Goal: Information Seeking & Learning: Learn about a topic

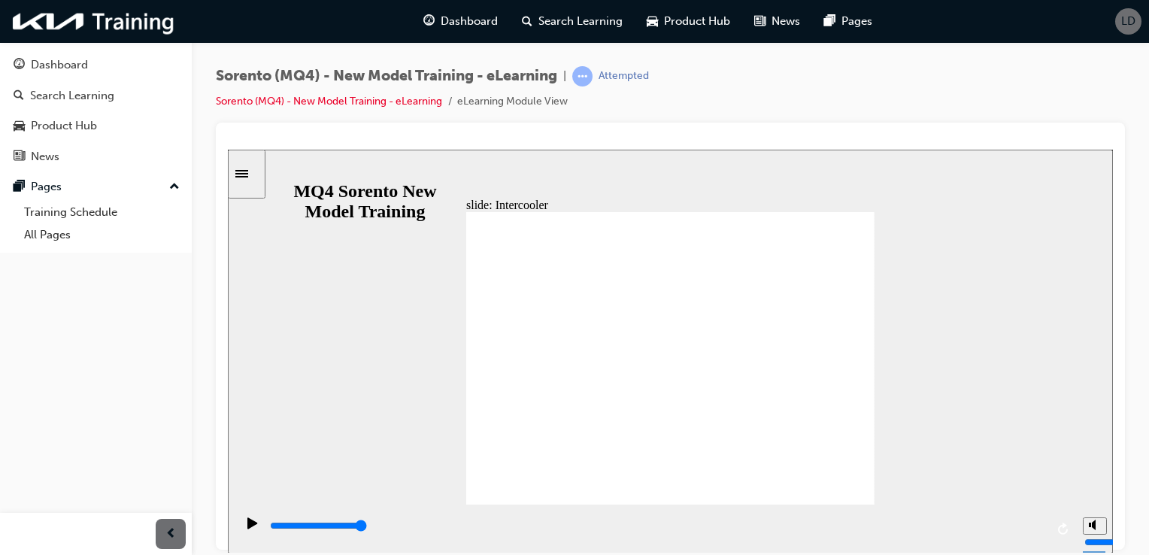
click at [19, 66] on span "guage-icon" at bounding box center [19, 66] width 11 height 14
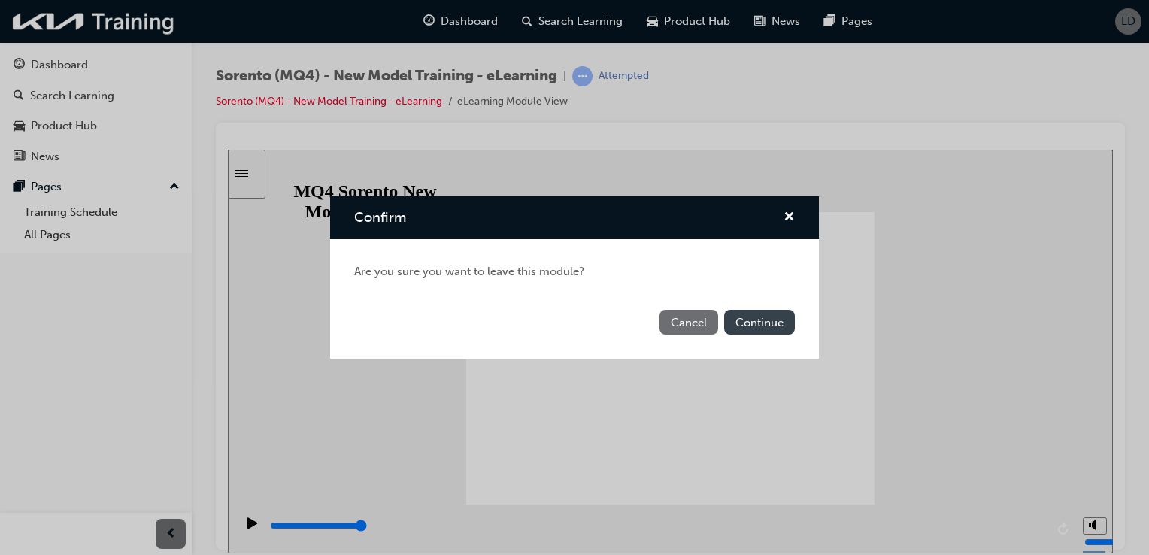
click at [743, 315] on button "Continue" at bounding box center [759, 322] width 71 height 25
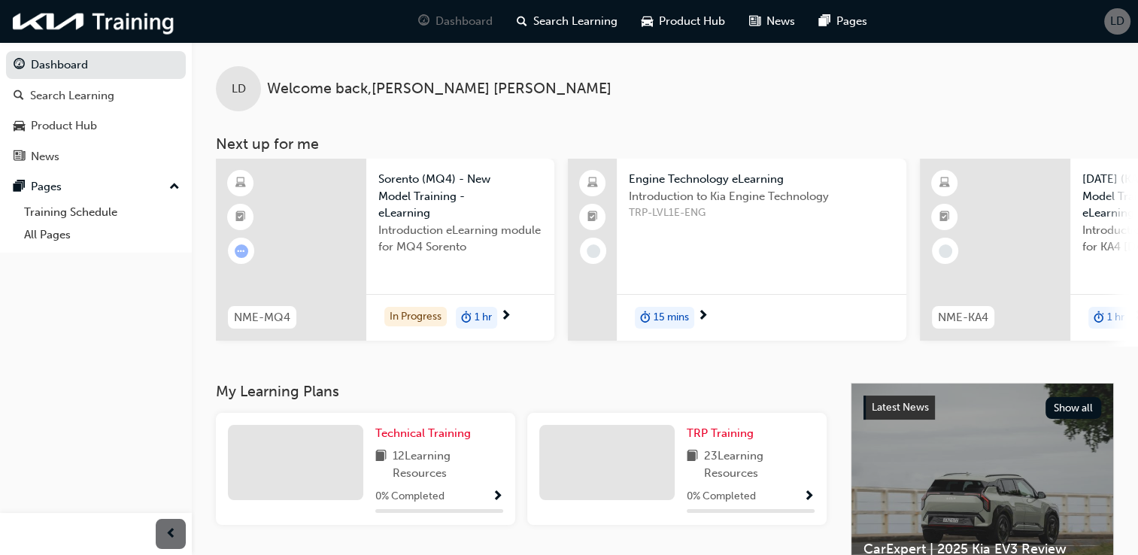
click at [483, 311] on span "1 hr" at bounding box center [482, 317] width 17 height 17
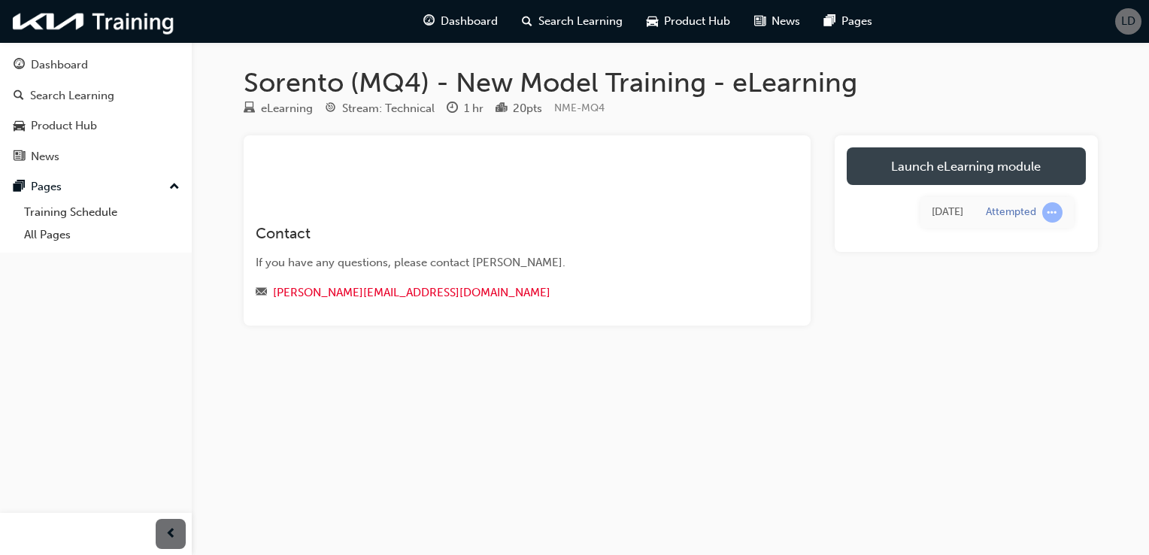
click at [869, 180] on link "Launch eLearning module" at bounding box center [966, 166] width 239 height 38
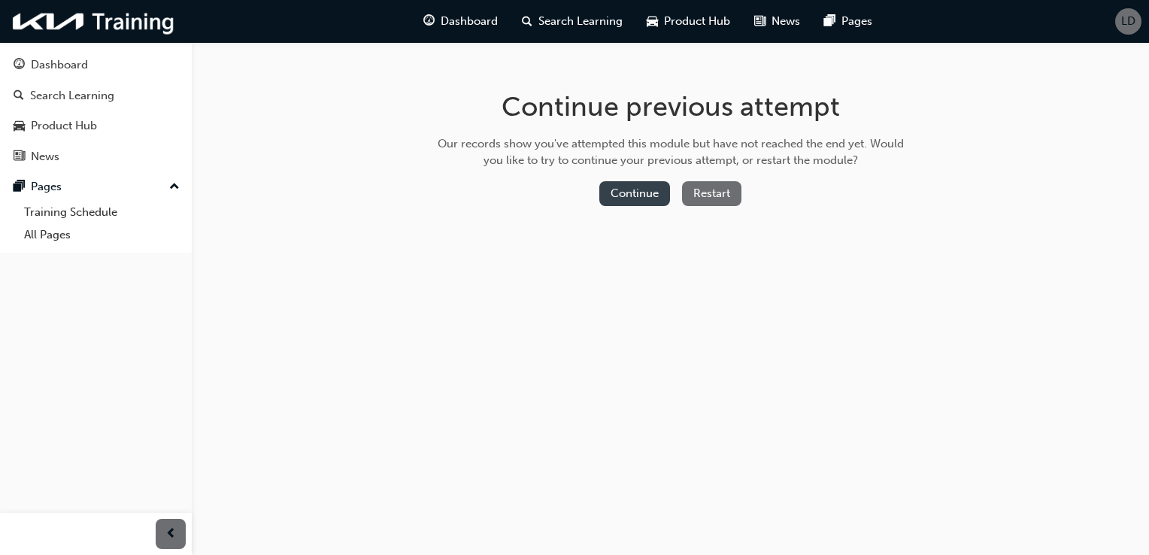
click at [647, 183] on button "Continue" at bounding box center [634, 193] width 71 height 25
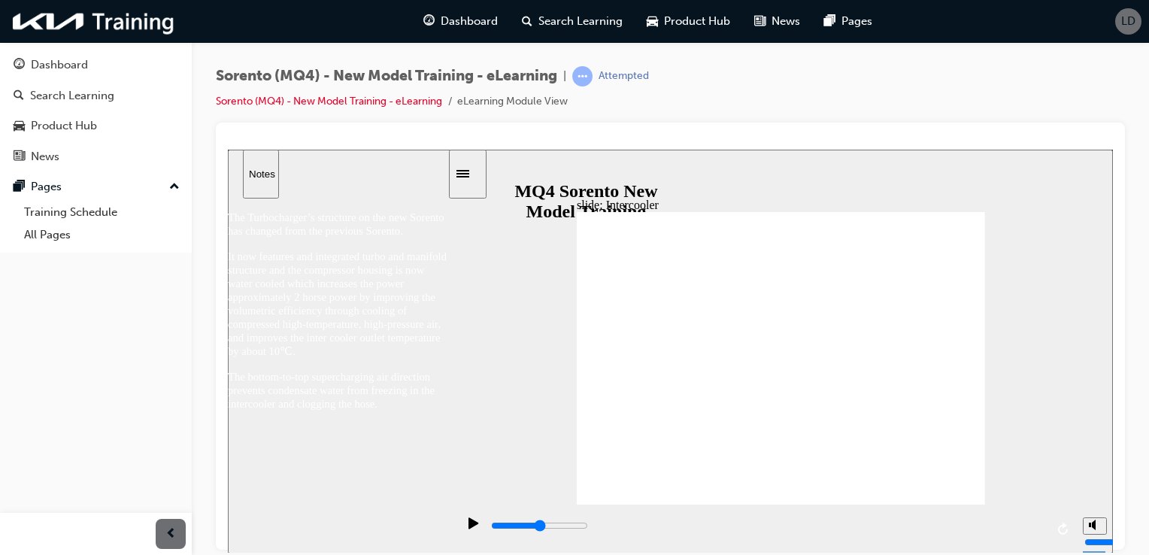
click at [468, 528] on icon "play/pause" at bounding box center [473, 522] width 10 height 11
click at [1062, 529] on icon "replay" at bounding box center [1064, 528] width 12 height 12
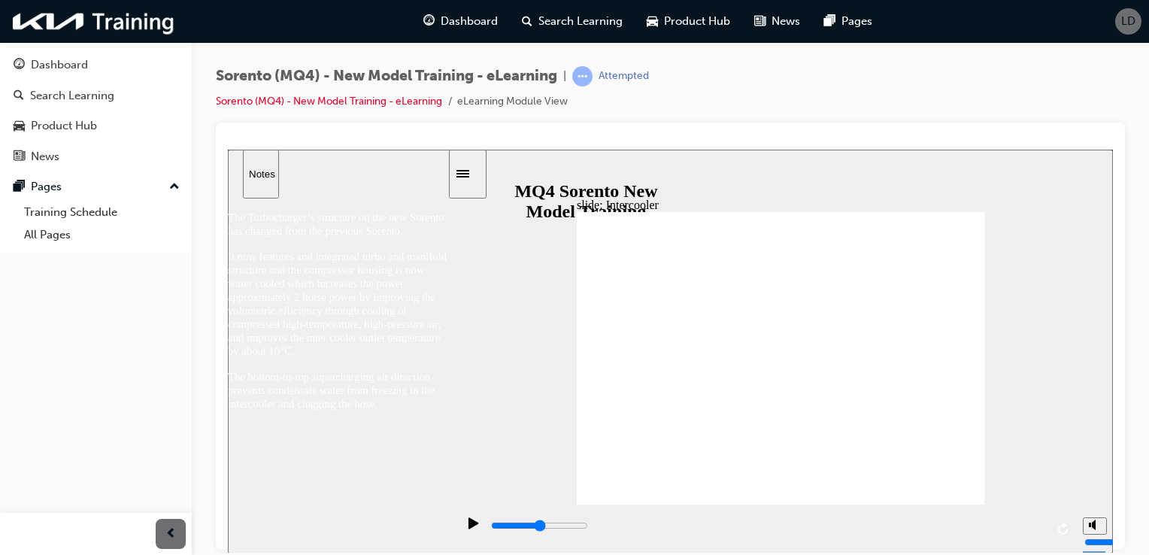
click at [419, 357] on p "It now features and integrated turbo and manifold structure and the compressor …" at bounding box center [338, 303] width 221 height 108
click at [464, 168] on div "Sidebar Toggle" at bounding box center [468, 173] width 26 height 11
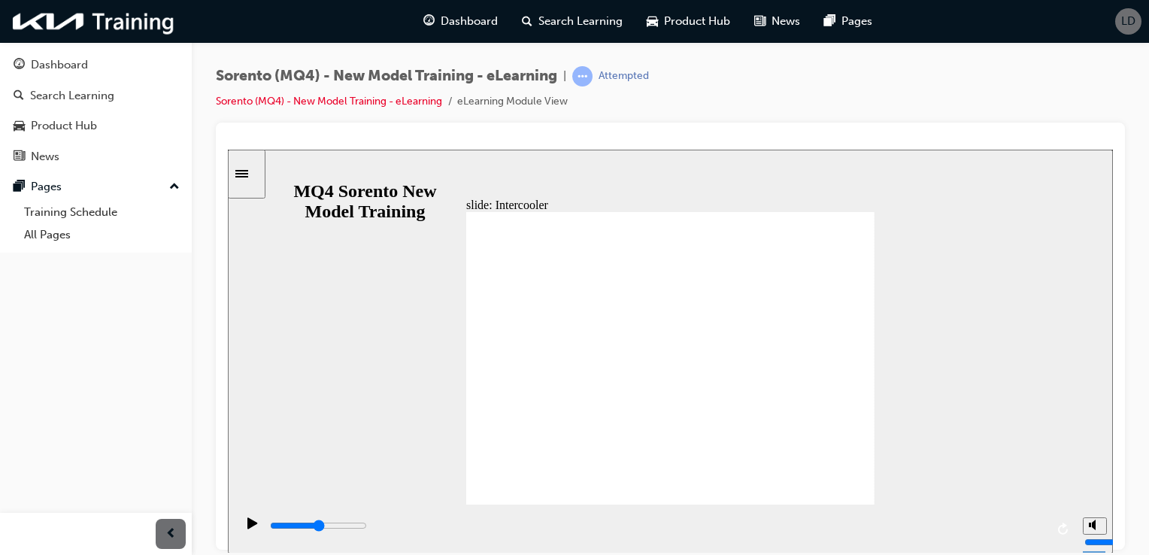
click at [247, 529] on icon "play/pause" at bounding box center [252, 523] width 11 height 12
click at [241, 526] on div "play/pause" at bounding box center [253, 530] width 26 height 26
click at [253, 168] on icon "Sidebar Toggle" at bounding box center [246, 172] width 23 height 9
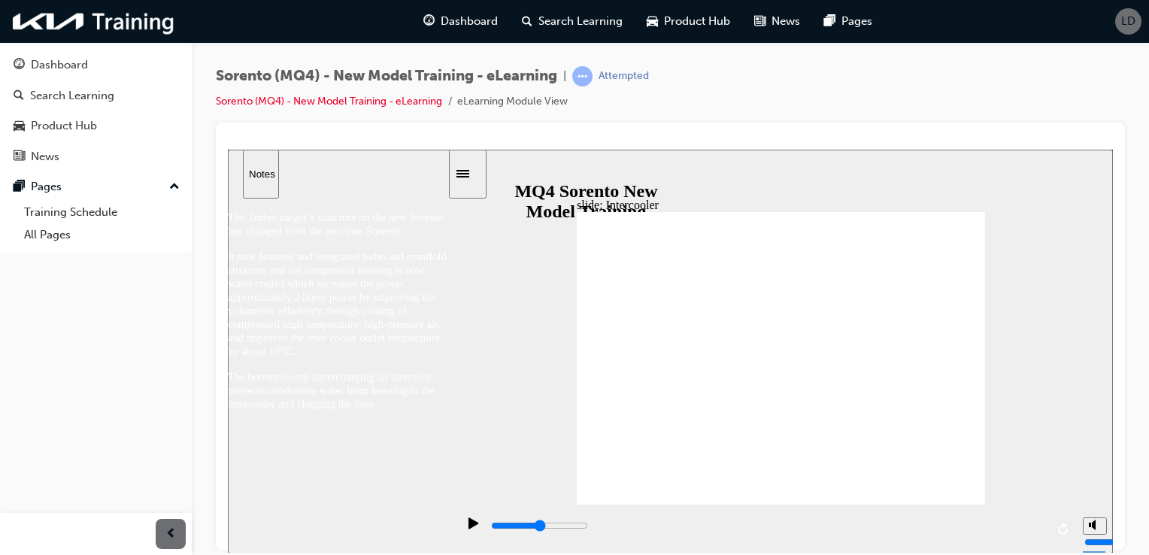
click at [463, 179] on div "Sidebar Toggle" at bounding box center [468, 173] width 26 height 11
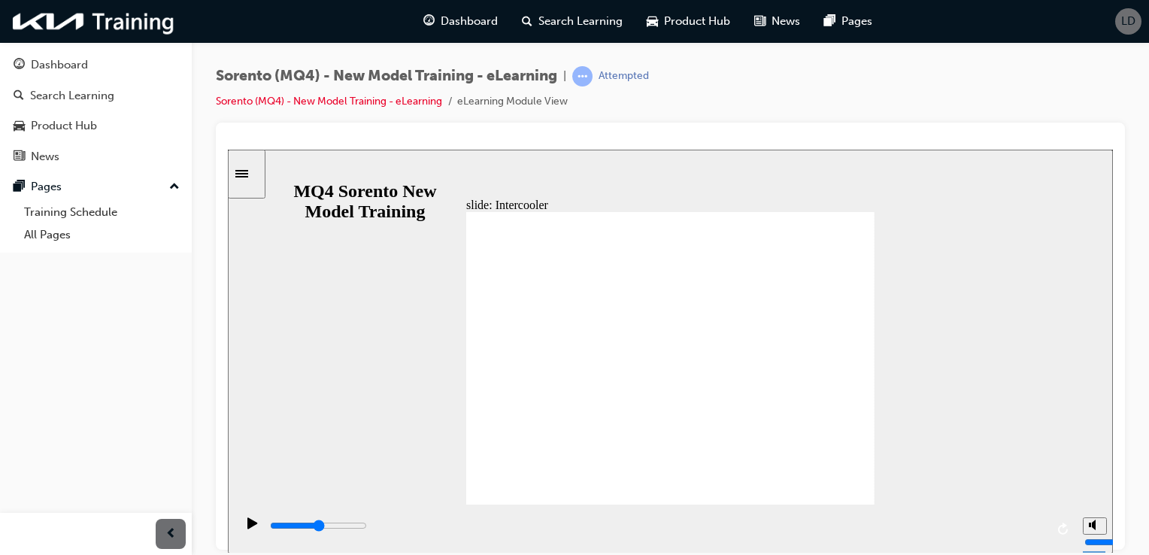
click at [250, 525] on icon "play/pause" at bounding box center [252, 523] width 11 height 12
click at [1058, 528] on icon "replay" at bounding box center [1064, 528] width 12 height 12
click at [322, 95] on link "Sorento (MQ4) - New Model Training - eLearning" at bounding box center [329, 101] width 226 height 13
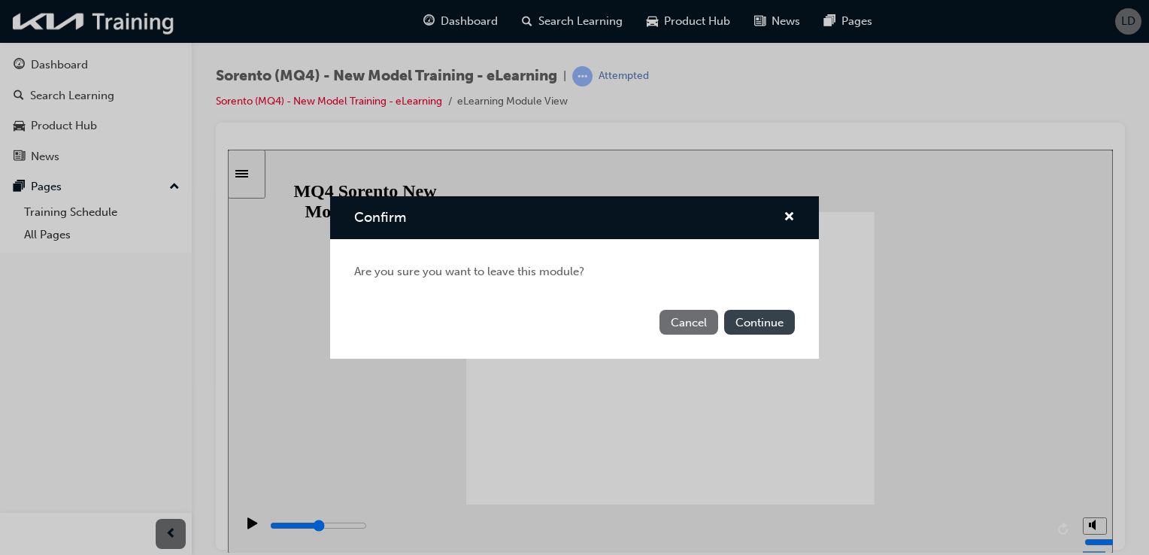
click at [741, 323] on button "Continue" at bounding box center [759, 322] width 71 height 25
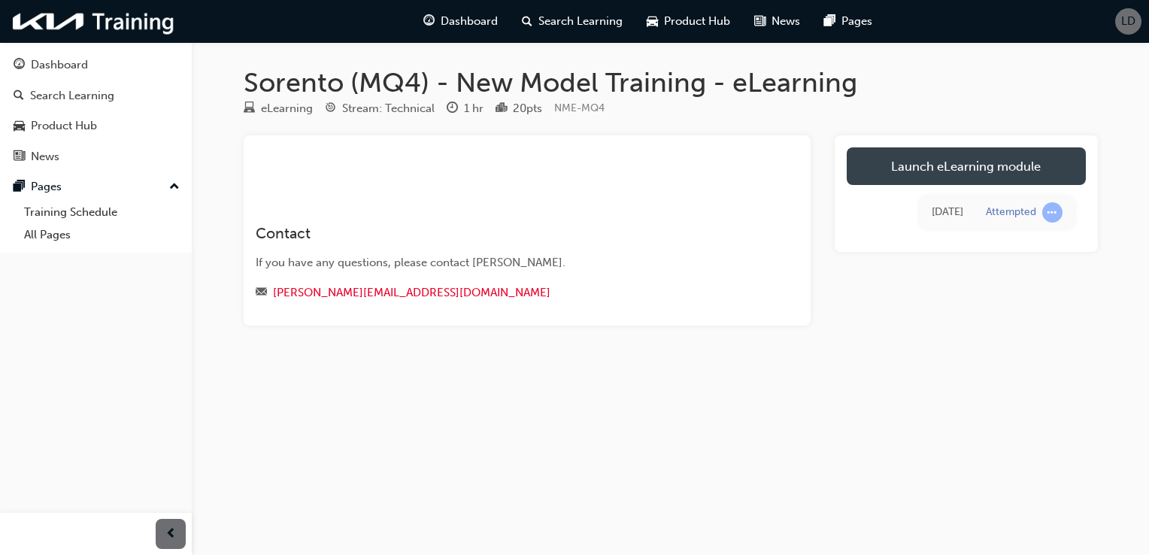
click at [879, 175] on link "Launch eLearning module" at bounding box center [966, 166] width 239 height 38
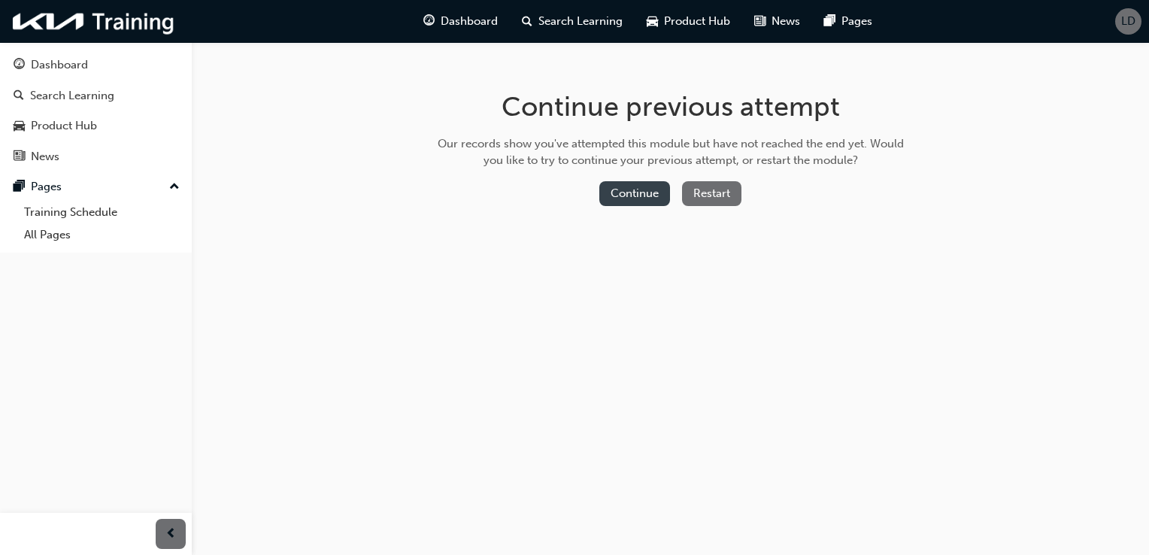
click at [653, 197] on button "Continue" at bounding box center [634, 193] width 71 height 25
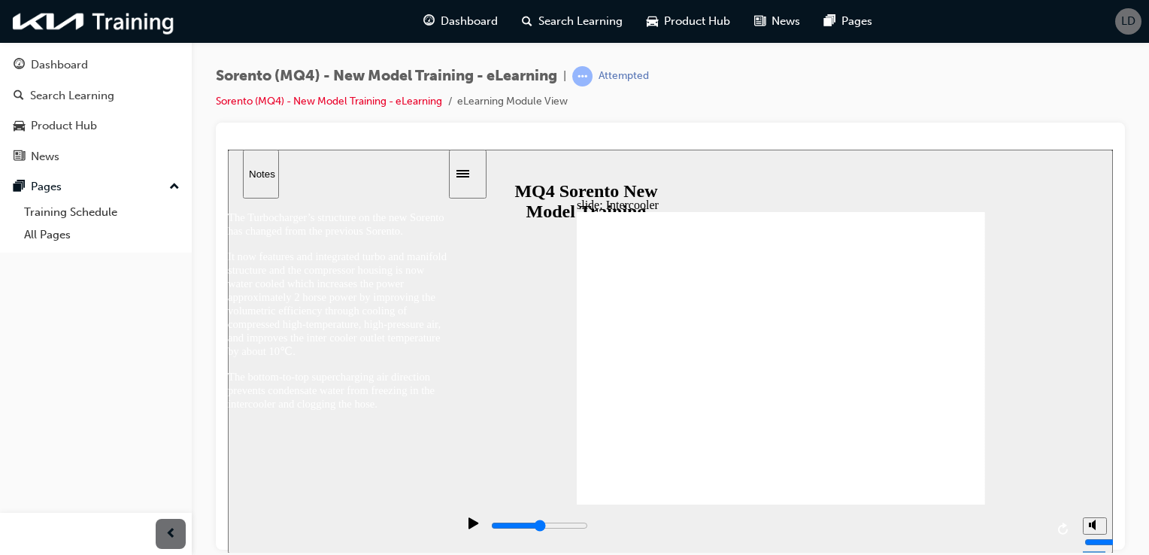
click at [461, 529] on div "play/pause" at bounding box center [474, 530] width 26 height 26
click at [468, 526] on icon "play/pause" at bounding box center [473, 523] width 11 height 12
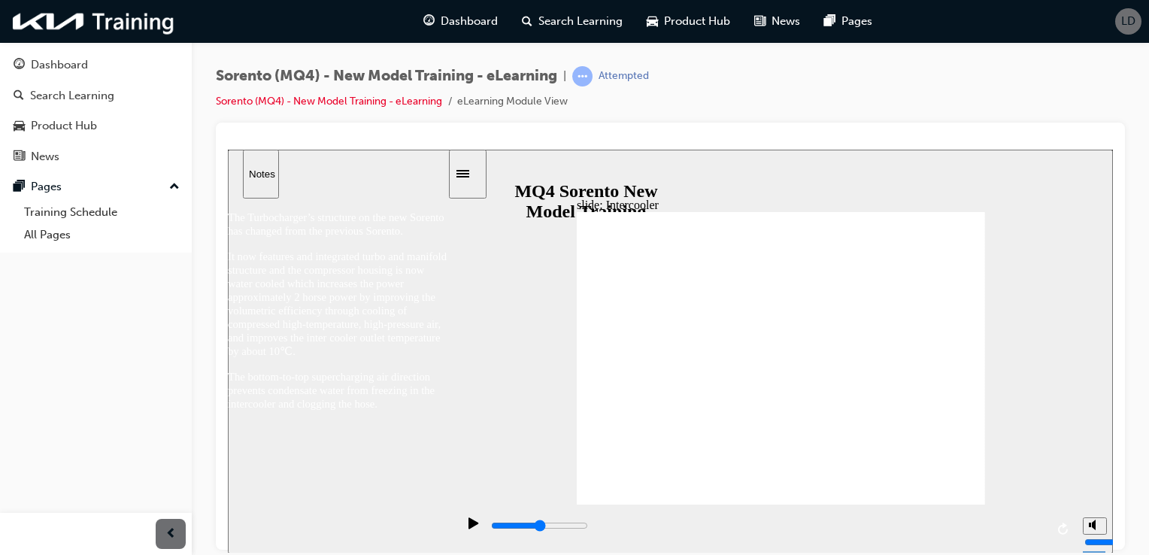
click at [1062, 524] on icon "replay" at bounding box center [1064, 528] width 12 height 12
click at [541, 177] on div "slide: Intercooler 직선 연결선 3 • Improved fuel efficiency and performance under lo…" at bounding box center [670, 351] width 885 height 404
click at [472, 174] on icon "Sidebar Toggle" at bounding box center [467, 172] width 23 height 9
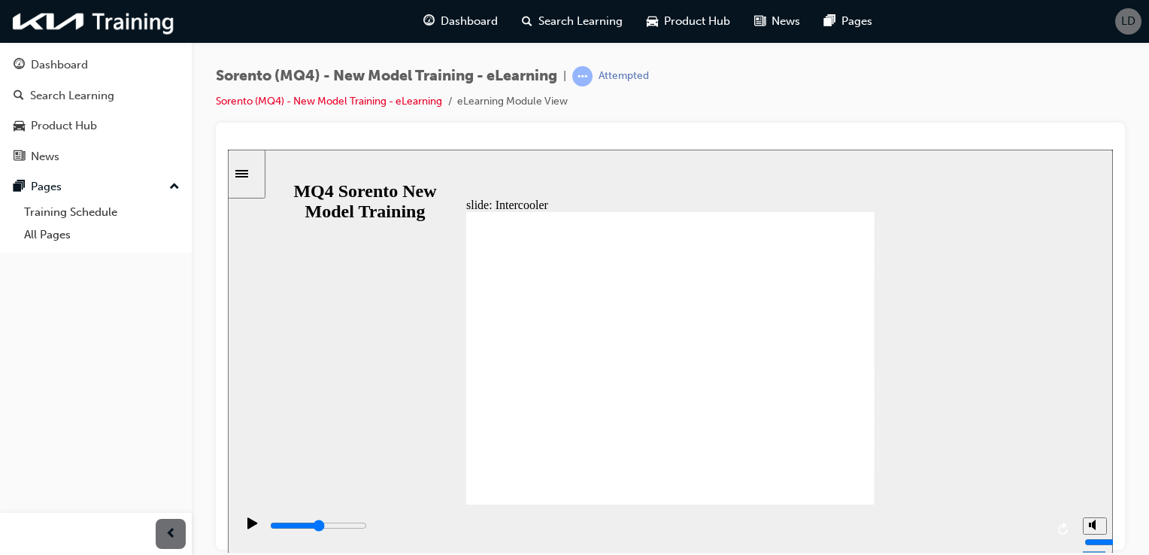
click at [247, 523] on icon "play/pause" at bounding box center [252, 523] width 11 height 12
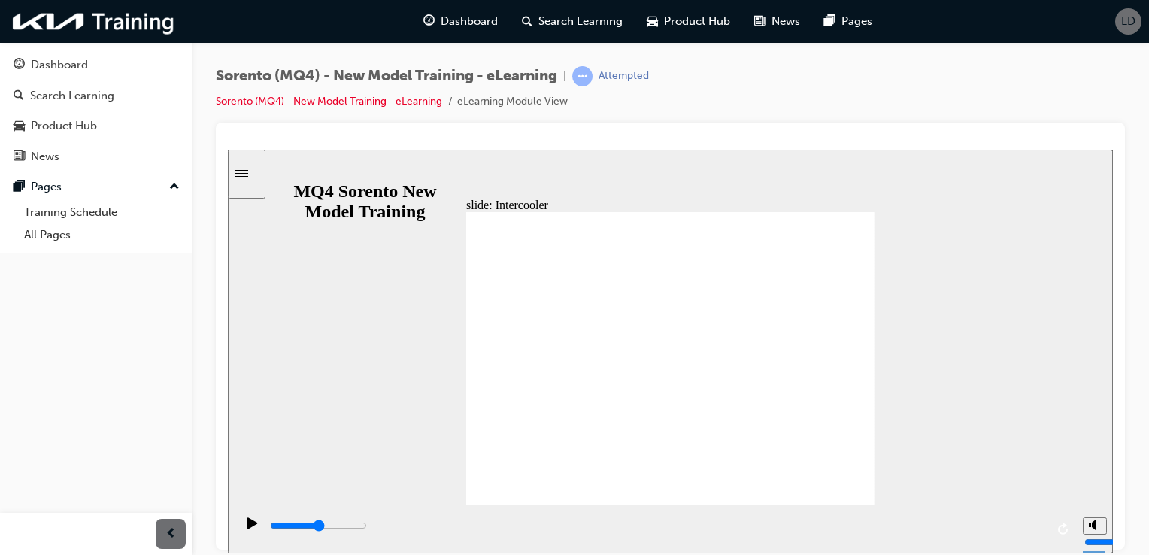
click at [247, 523] on icon "play/pause" at bounding box center [252, 523] width 11 height 12
click at [235, 516] on button "play/pause" at bounding box center [248, 529] width 26 height 26
click at [1065, 526] on icon "replay" at bounding box center [1064, 528] width 12 height 12
click at [1130, 513] on div "Sorento (MQ4) - New Model Training - eLearning | Attempted Sorento (MQ4) - New …" at bounding box center [670, 279] width 957 height 475
click at [242, 171] on div "Sidebar Toggle" at bounding box center [247, 173] width 26 height 11
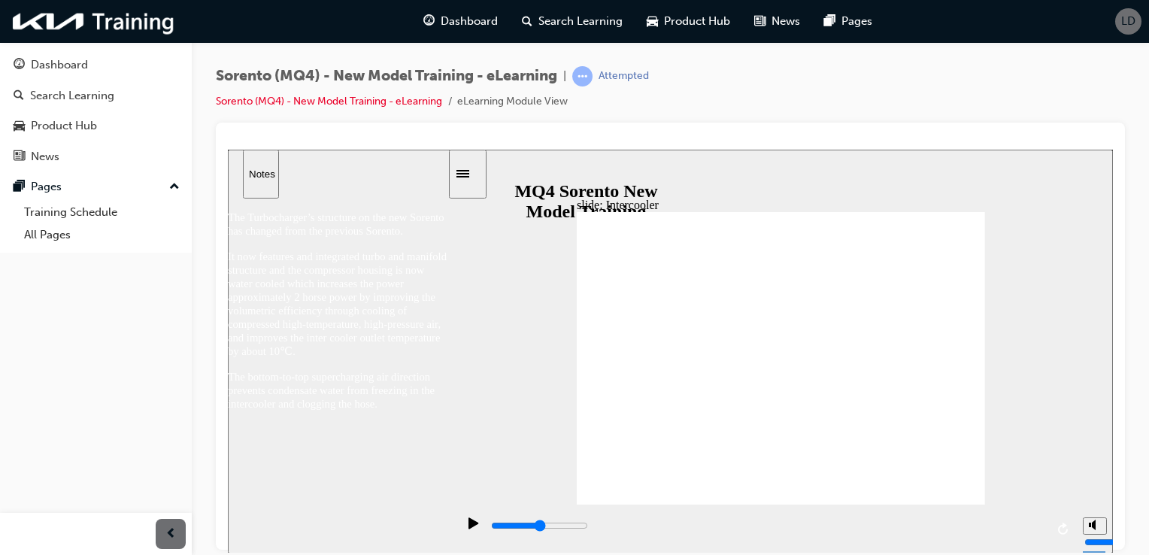
click at [468, 528] on icon "play/pause" at bounding box center [473, 522] width 10 height 11
click at [468, 524] on icon "play/pause" at bounding box center [473, 522] width 10 height 11
click at [480, 179] on div "Sidebar Toggle" at bounding box center [468, 173] width 26 height 11
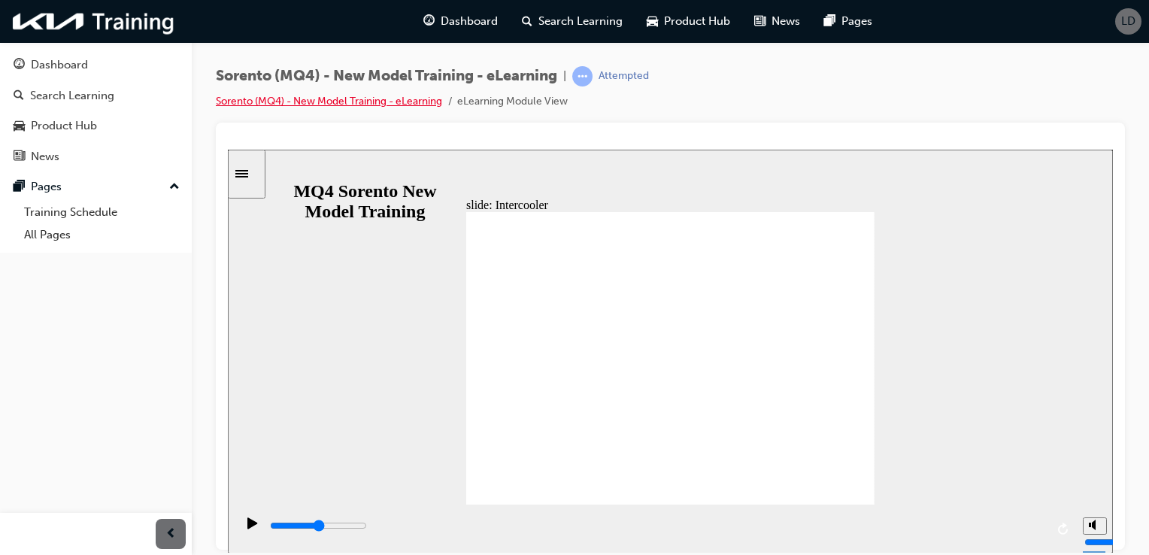
click at [366, 104] on link "Sorento (MQ4) - New Model Training - eLearning" at bounding box center [329, 101] width 226 height 13
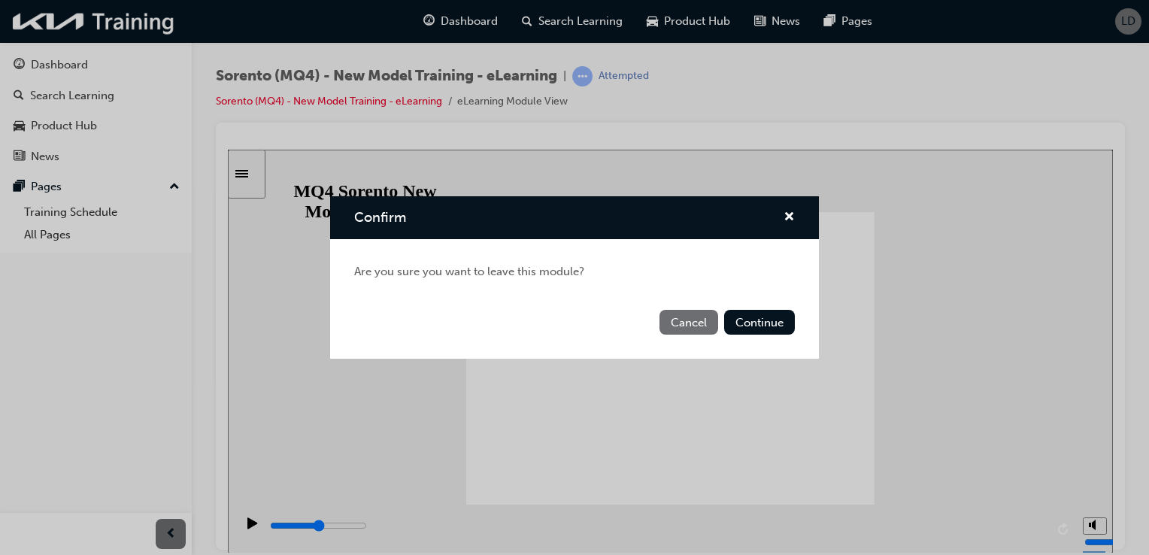
click at [695, 326] on button "Cancel" at bounding box center [688, 322] width 59 height 25
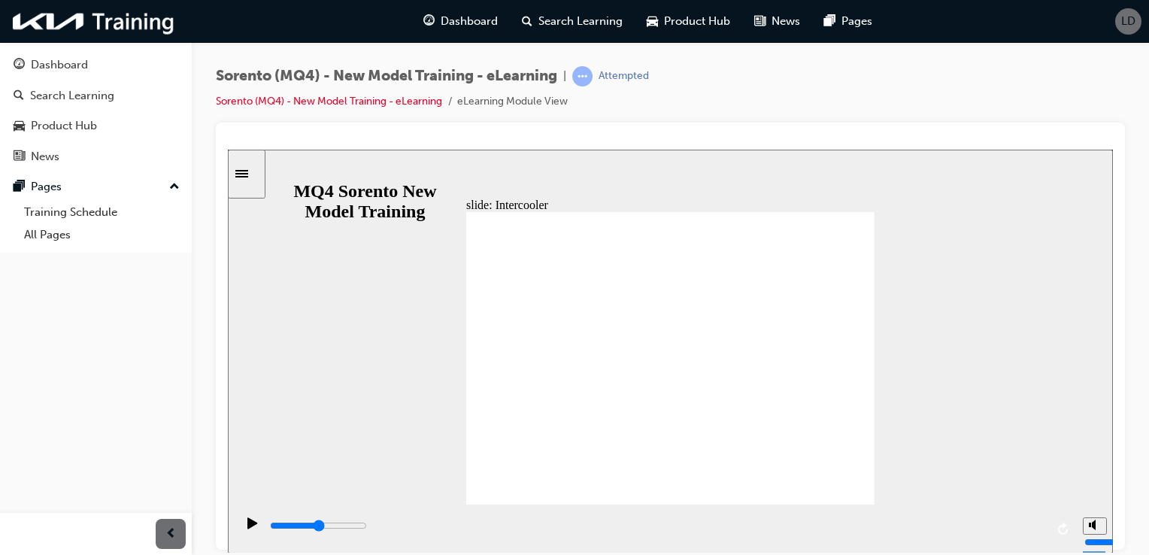
click at [250, 528] on icon "play/pause" at bounding box center [252, 522] width 10 height 11
click at [1068, 522] on icon "replay" at bounding box center [1064, 528] width 12 height 12
click at [1067, 530] on icon "replay" at bounding box center [1063, 528] width 10 height 12
click at [1063, 529] on icon "replay" at bounding box center [1064, 528] width 12 height 12
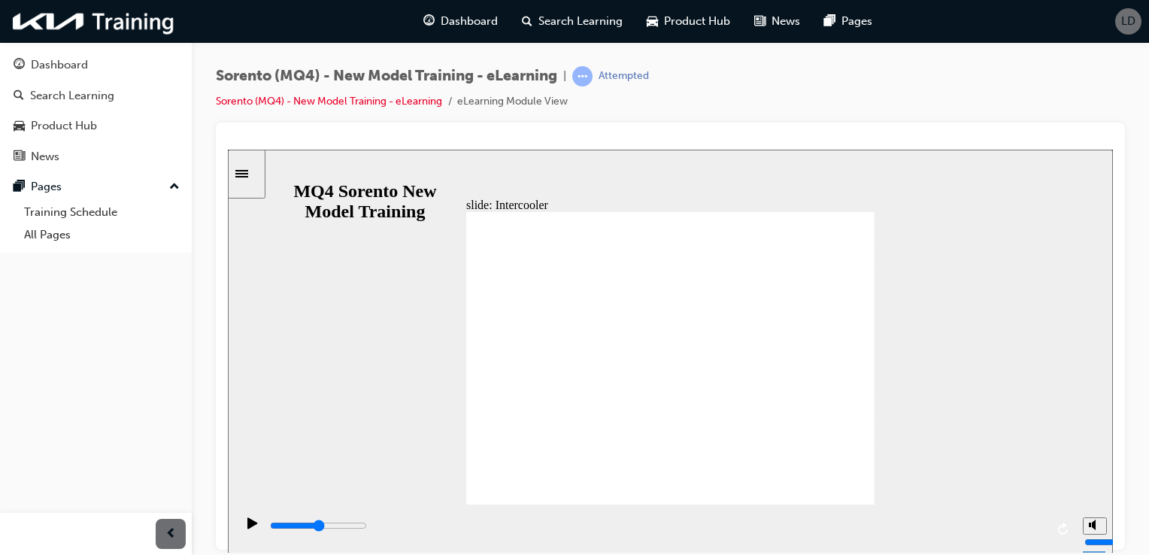
click at [1063, 529] on icon "replay" at bounding box center [1064, 528] width 12 height 12
click at [236, 229] on div "slide: Intercooler 직선 연결선 3 • Improved fuel efficiency and performance under lo…" at bounding box center [670, 351] width 885 height 404
click at [247, 528] on icon "play/pause" at bounding box center [252, 522] width 10 height 11
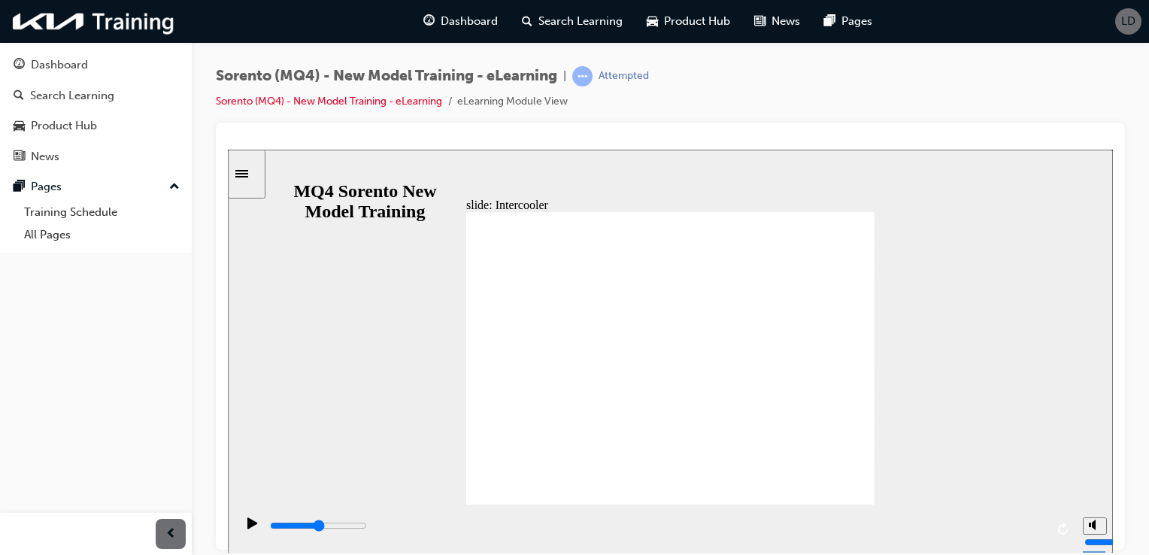
click at [248, 168] on icon "Sidebar Toggle" at bounding box center [246, 172] width 23 height 9
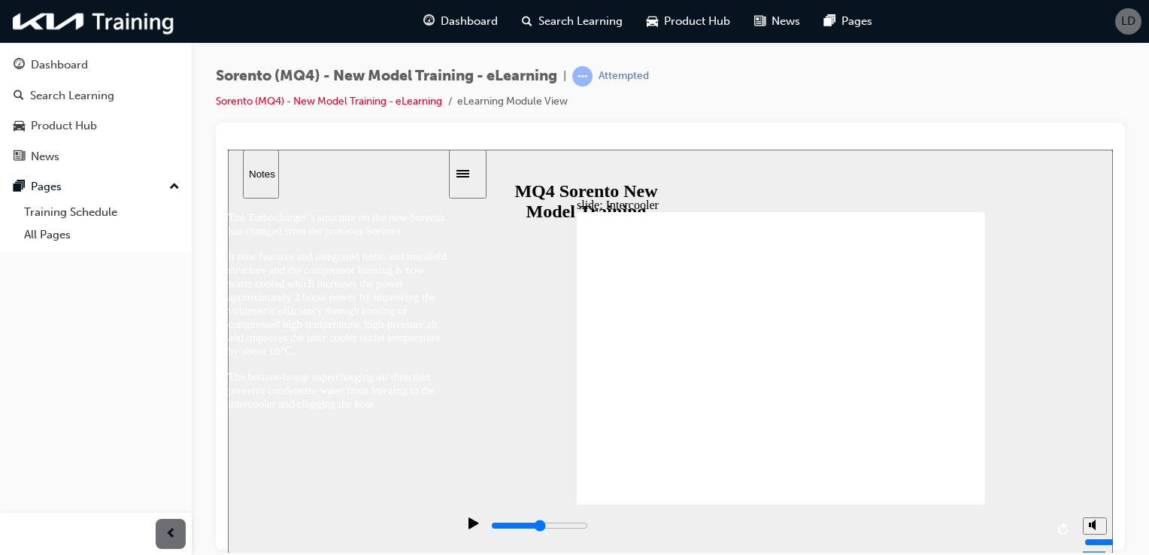
click at [472, 526] on icon "play/pause" at bounding box center [473, 523] width 11 height 12
click at [468, 525] on icon "play/pause" at bounding box center [473, 522] width 10 height 11
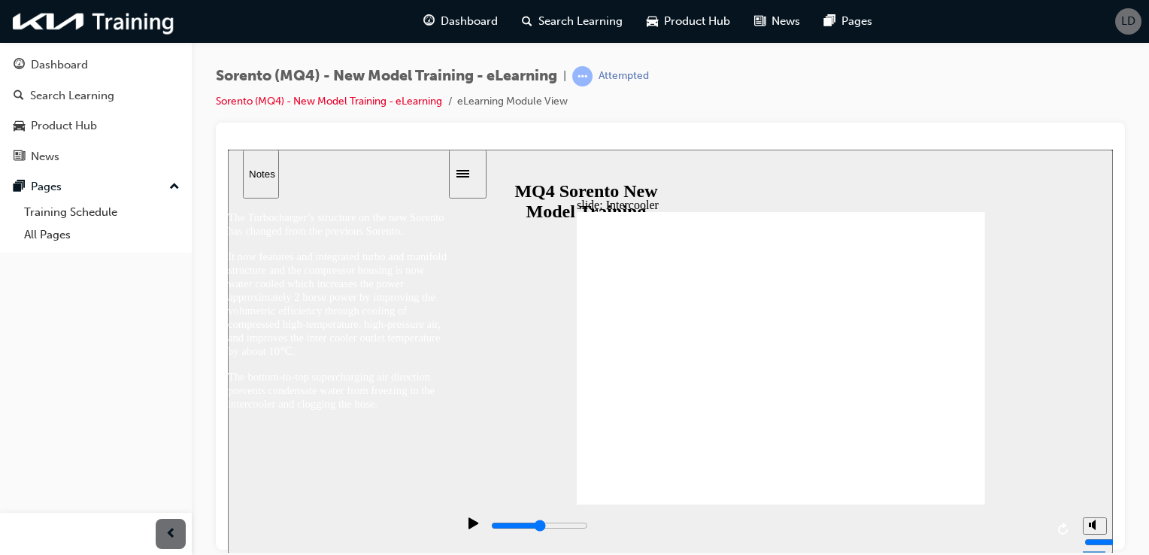
click at [468, 525] on icon "play/pause" at bounding box center [473, 522] width 10 height 11
click at [314, 198] on div "The Turbocharger’s structure on the new Sorento has changed from the previous S…" at bounding box center [338, 368] width 221 height 340
drag, startPoint x: 253, startPoint y: 166, endPoint x: 268, endPoint y: 335, distance: 169.1
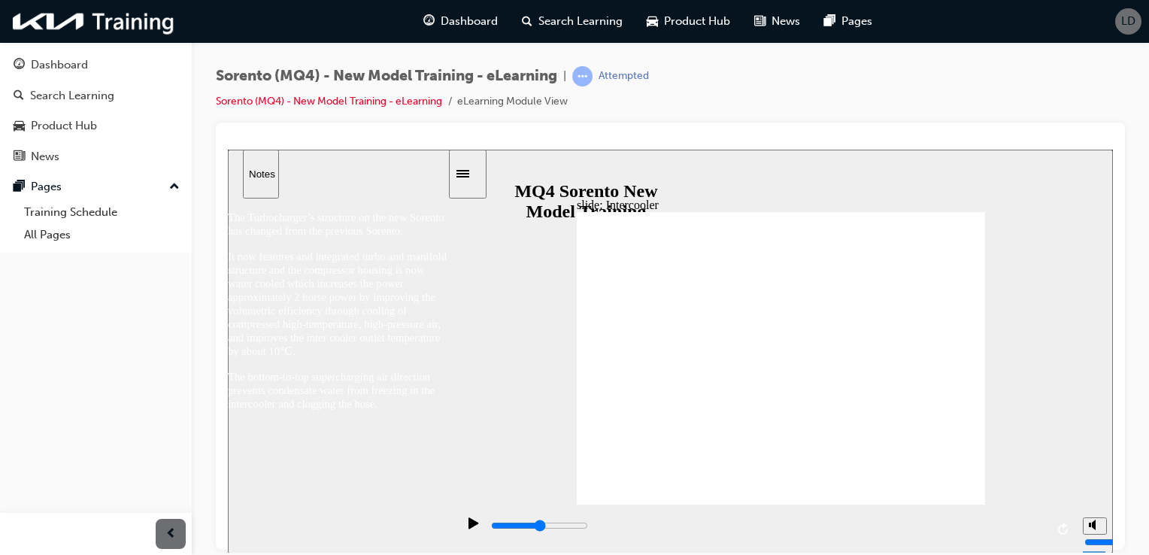
click at [268, 198] on div "Menu Notes Sorento New model WBT Sorento New model WBT Welcome visited Welcome" at bounding box center [338, 173] width 221 height 49
click at [268, 335] on span "It now features and integrated turbo and manifold structure and the compressor …" at bounding box center [337, 303] width 219 height 107
drag, startPoint x: 268, startPoint y: 335, endPoint x: 431, endPoint y: 475, distance: 214.8
click at [431, 475] on div "The Turbocharger’s structure on the new Sorento has changed from the previous S…" at bounding box center [338, 368] width 221 height 340
click at [468, 525] on icon "play/pause" at bounding box center [473, 522] width 10 height 11
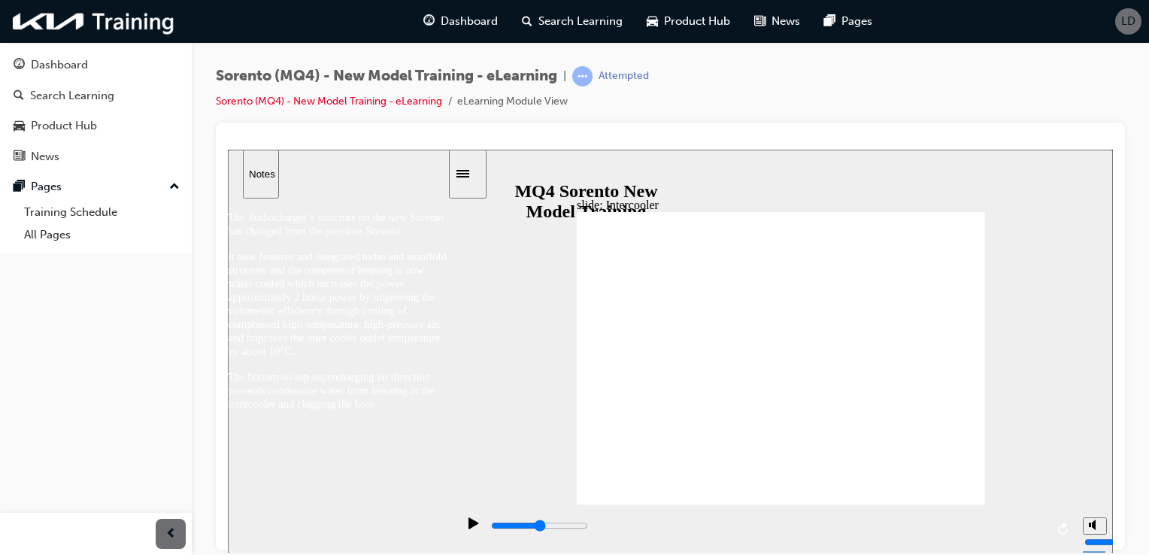
click at [1058, 529] on icon "replay" at bounding box center [1064, 528] width 12 height 12
click at [468, 528] on icon "play/pause" at bounding box center [473, 522] width 10 height 11
click at [253, 89] on div "Sorento (MQ4) - New Model Training - eLearning | Attempted Sorento (MQ4) - New …" at bounding box center [432, 88] width 433 height 44
click at [467, 168] on icon "Sidebar Toggle" at bounding box center [467, 172] width 23 height 9
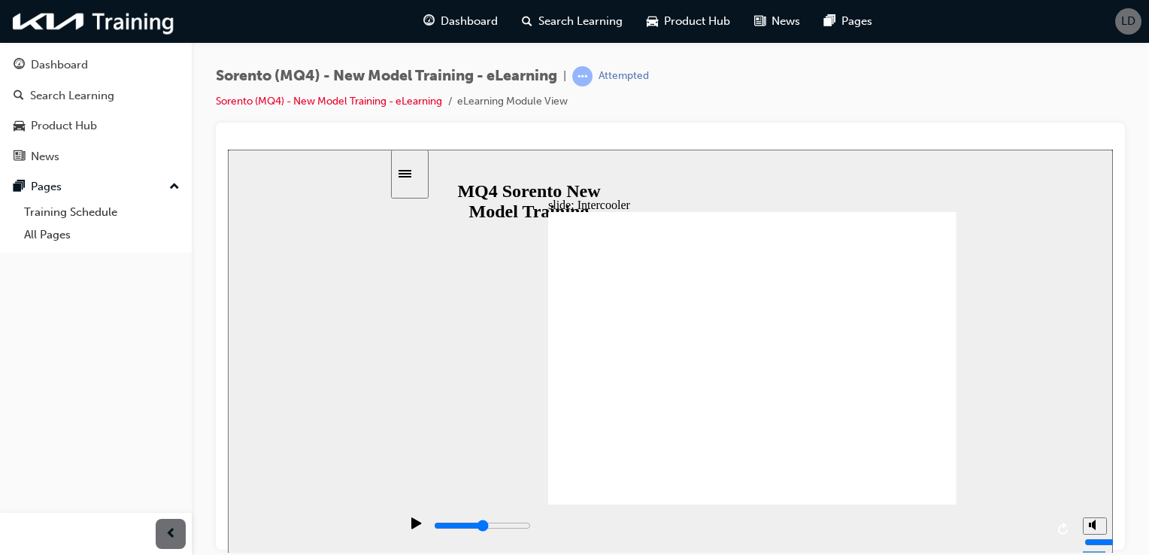
click at [467, 168] on div "slide: Intercooler 직선 연결선 3 • Improved fuel efficiency and performance under lo…" at bounding box center [670, 351] width 885 height 404
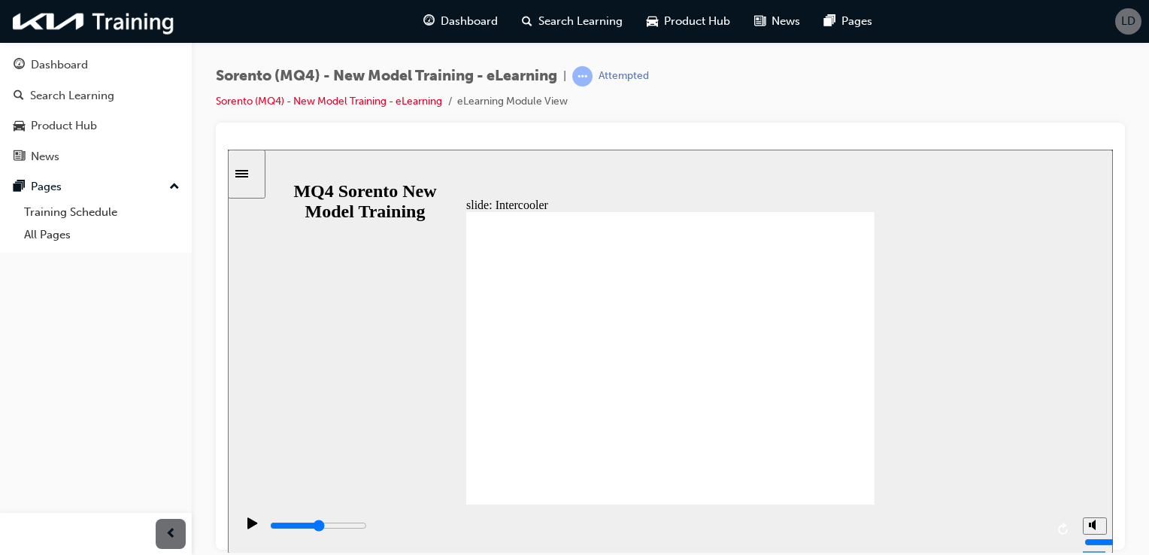
click at [430, 167] on div "slide: Intercooler 직선 연결선 3 • Improved fuel efficiency and performance under lo…" at bounding box center [670, 351] width 885 height 404
click at [247, 527] on icon "play/pause" at bounding box center [252, 522] width 10 height 11
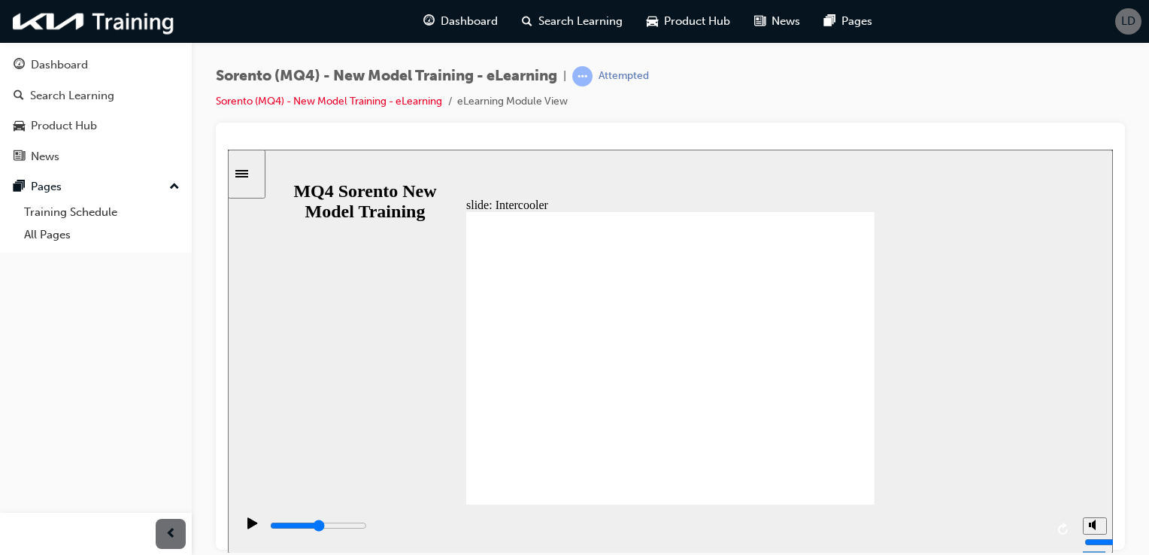
click at [247, 527] on icon "play/pause" at bounding box center [252, 522] width 10 height 11
click at [1062, 524] on icon "replay" at bounding box center [1063, 528] width 10 height 12
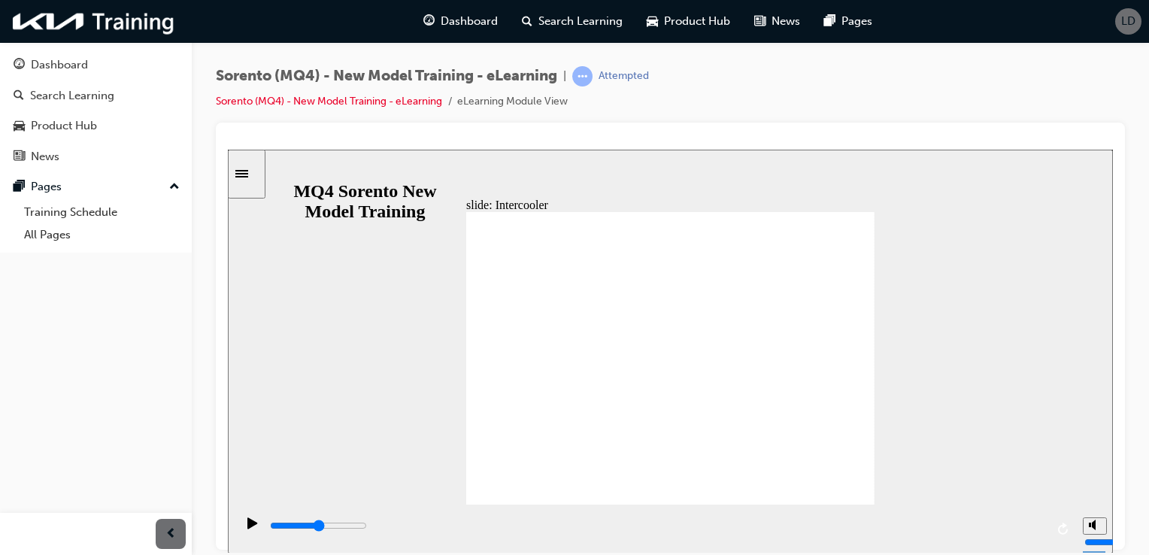
click at [506, 102] on li "eLearning Module View" at bounding box center [512, 101] width 111 height 17
click at [247, 528] on icon "play/pause" at bounding box center [252, 522] width 10 height 11
click at [251, 179] on div "Sidebar Toggle" at bounding box center [247, 173] width 26 height 11
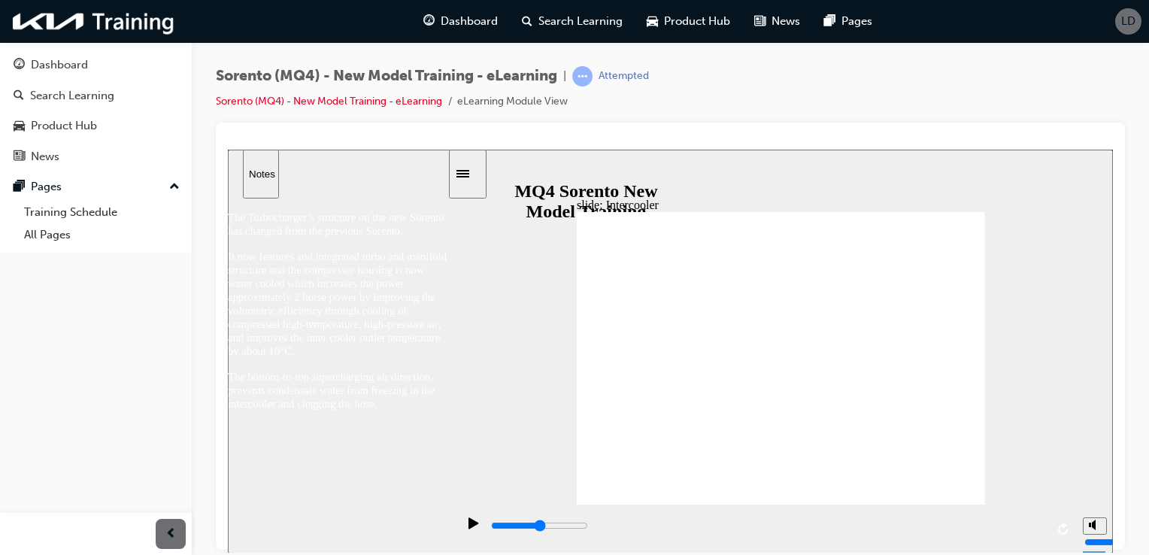
click at [251, 180] on button "Notes" at bounding box center [261, 173] width 36 height 49
click at [500, 107] on li "eLearning Module View" at bounding box center [512, 101] width 111 height 17
click at [1068, 529] on icon "replay" at bounding box center [1064, 528] width 12 height 12
click at [1062, 526] on icon "replay" at bounding box center [1064, 528] width 12 height 12
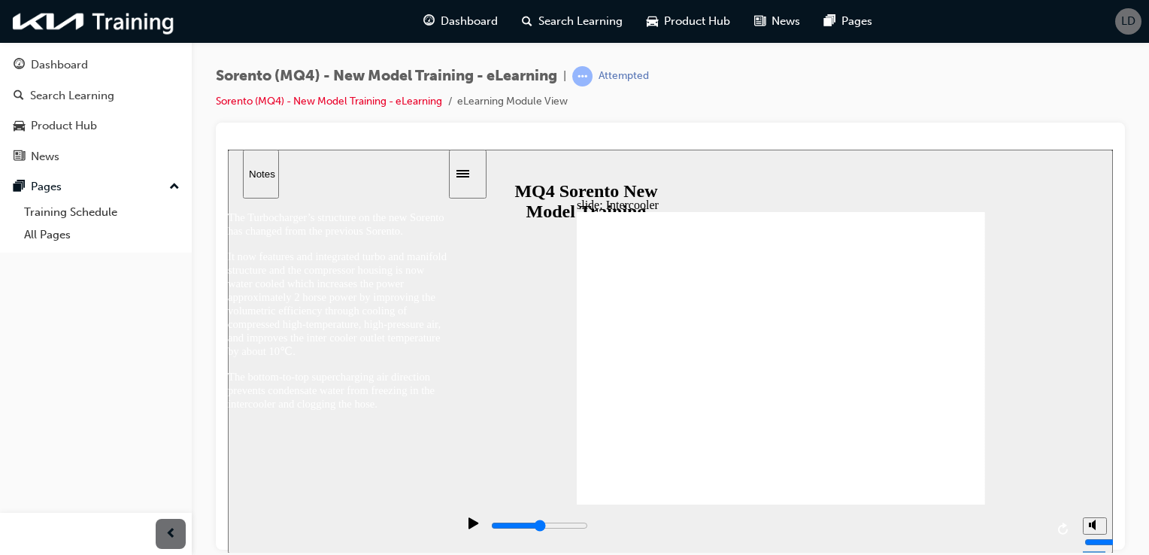
click at [1062, 526] on icon "replay" at bounding box center [1064, 528] width 12 height 12
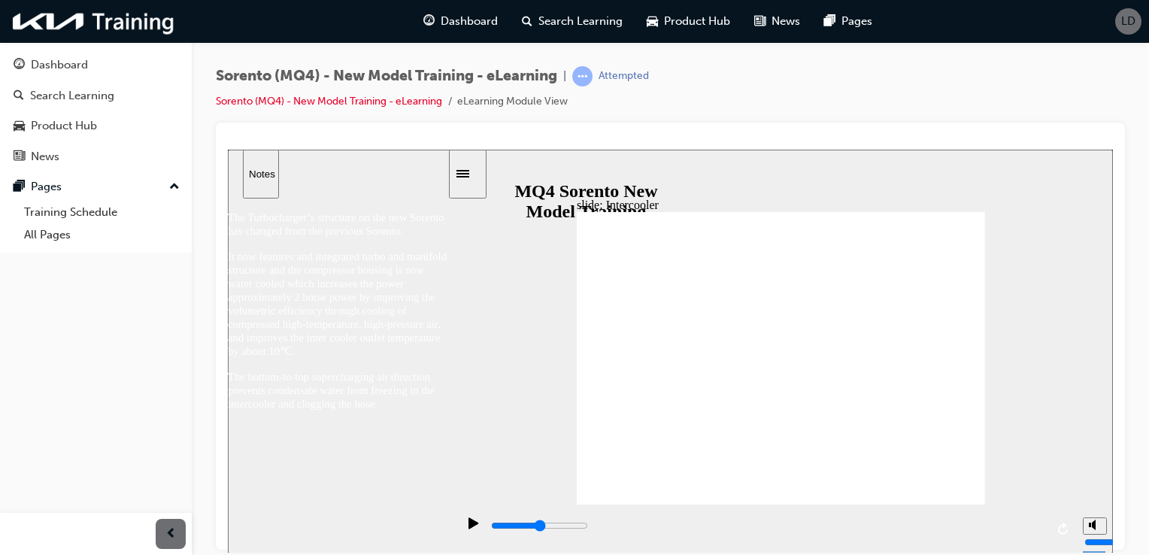
click at [1053, 517] on button "replay" at bounding box center [1064, 528] width 23 height 23
click at [66, 57] on div "Dashboard" at bounding box center [59, 64] width 57 height 17
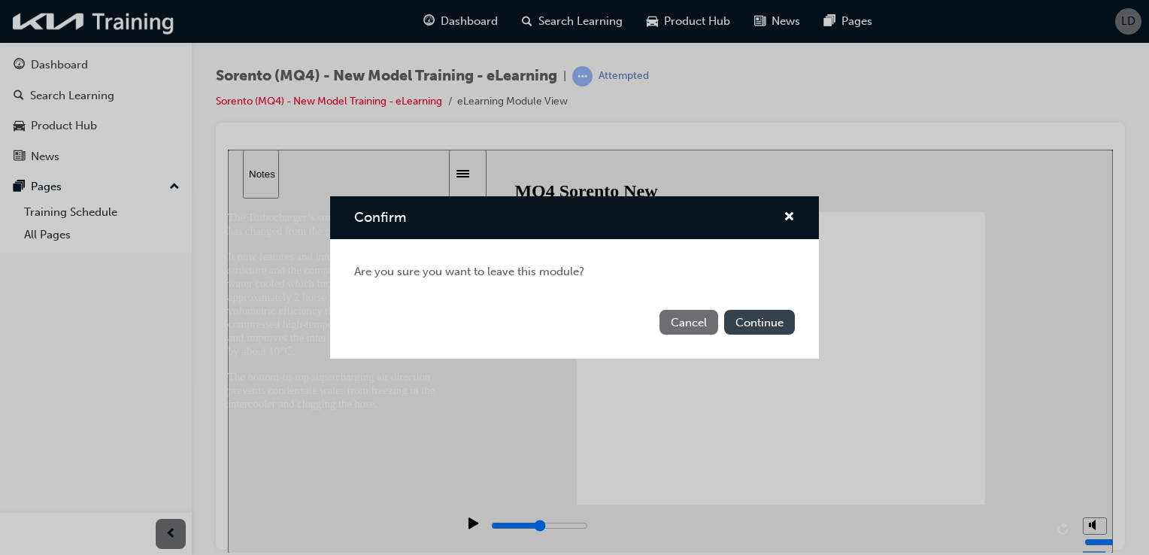
click at [747, 313] on button "Continue" at bounding box center [759, 322] width 71 height 25
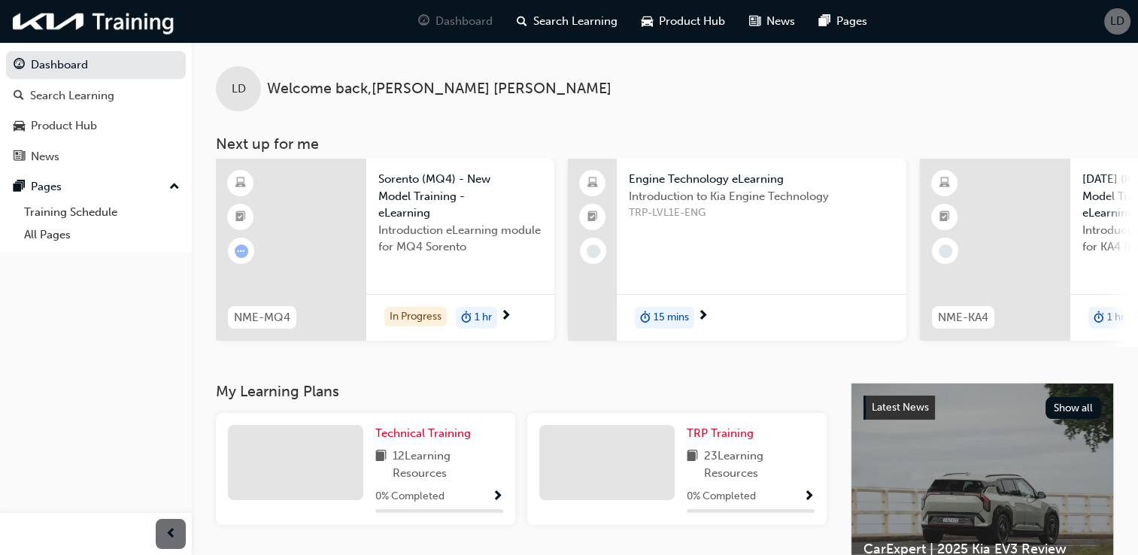
click at [508, 314] on span "next-icon" at bounding box center [505, 317] width 11 height 14
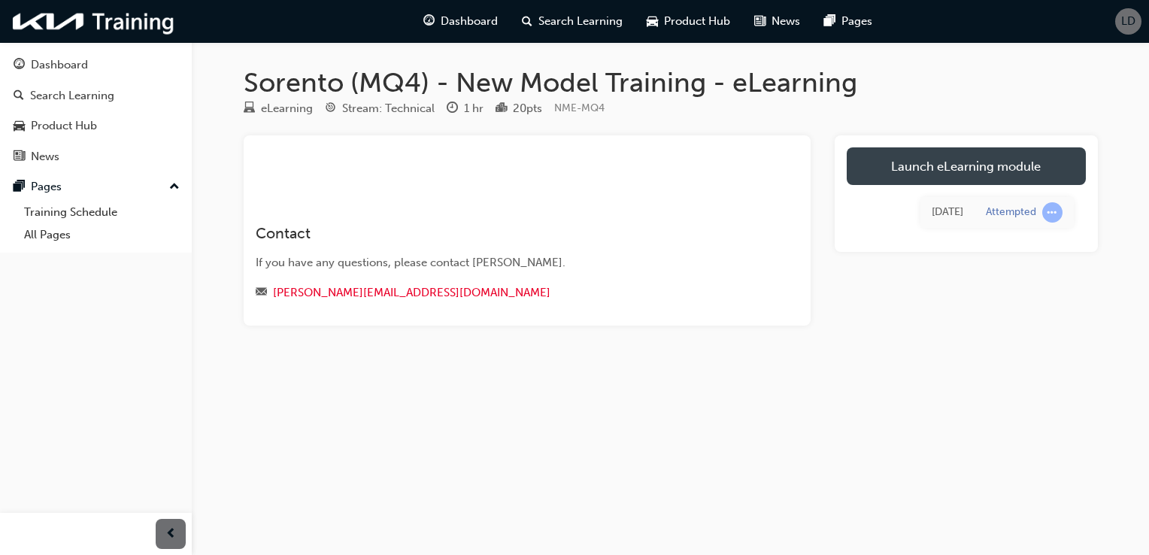
click at [860, 170] on link "Launch eLearning module" at bounding box center [966, 166] width 239 height 38
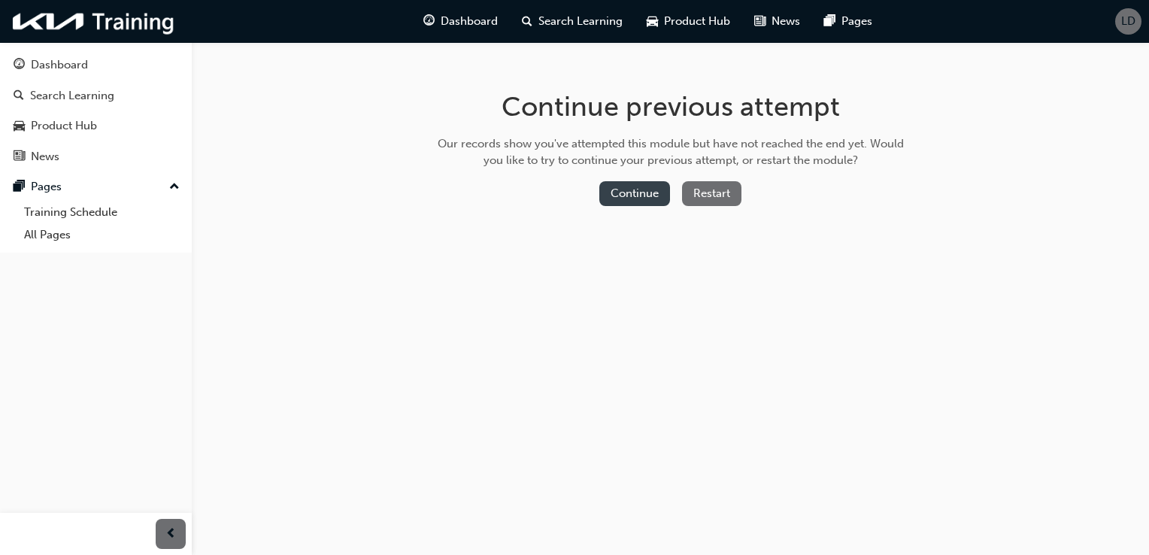
click at [601, 192] on button "Continue" at bounding box center [634, 193] width 71 height 25
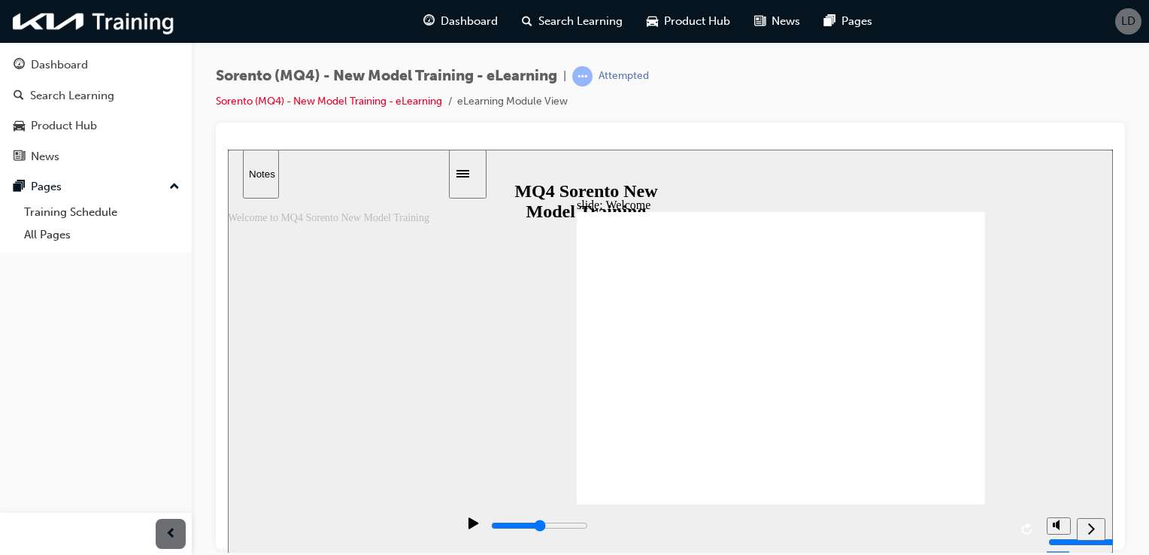
click at [471, 526] on icon "play/pause" at bounding box center [473, 522] width 10 height 11
click at [470, 526] on icon "play/pause" at bounding box center [473, 522] width 10 height 11
click at [468, 528] on icon "play/pause" at bounding box center [473, 522] width 10 height 11
click at [36, 61] on div "Dashboard" at bounding box center [59, 64] width 57 height 17
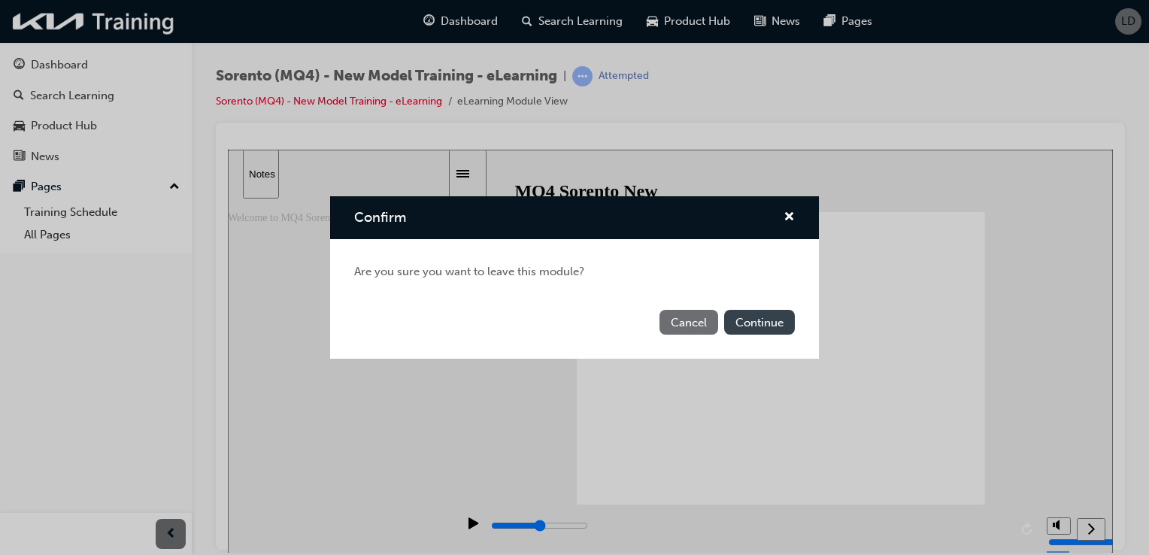
click at [740, 329] on button "Continue" at bounding box center [759, 322] width 71 height 25
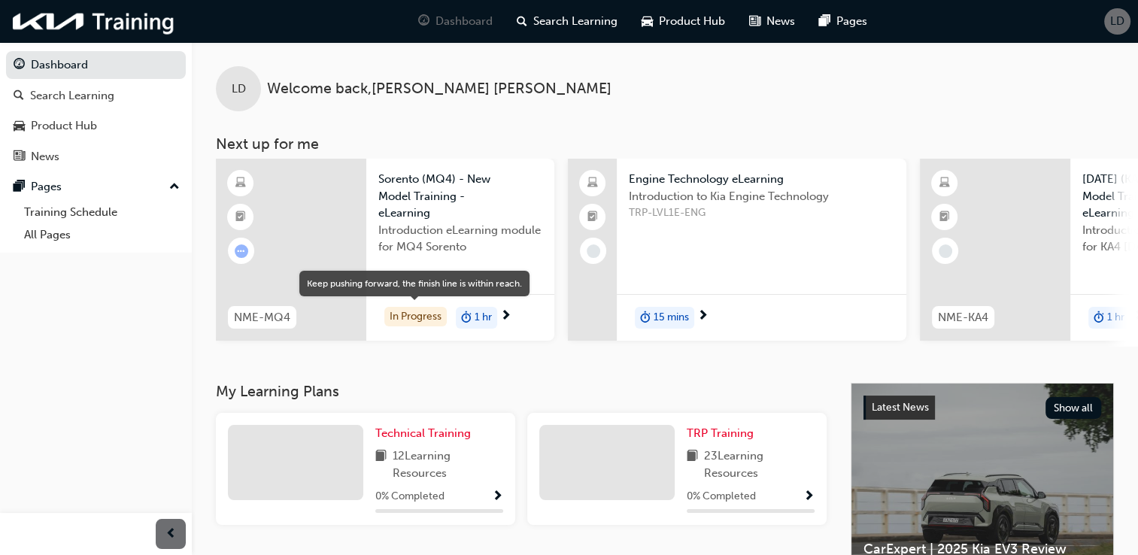
click at [424, 311] on div "In Progress" at bounding box center [415, 317] width 62 height 20
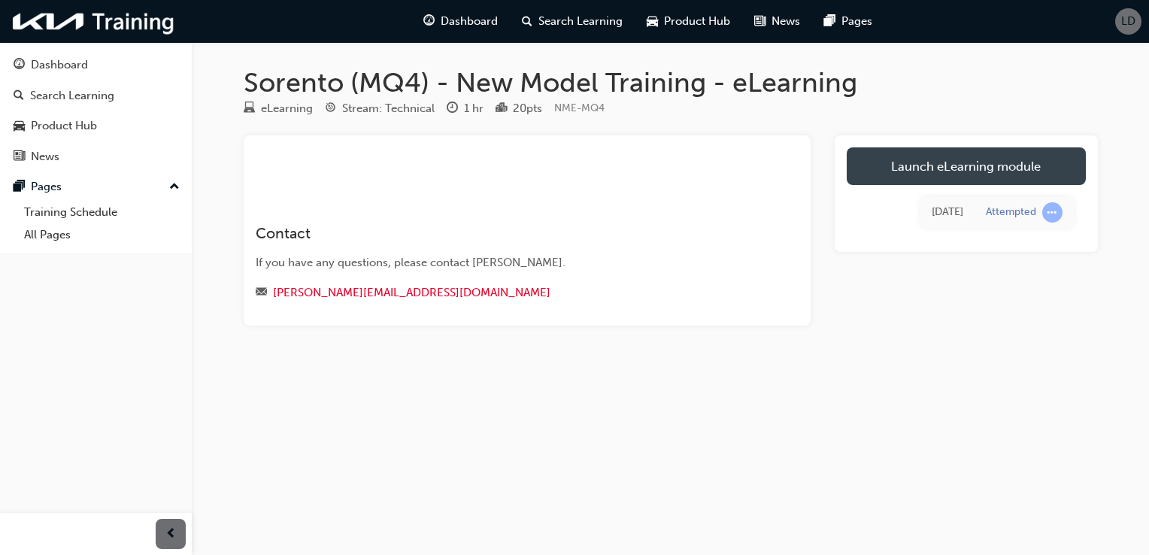
click at [853, 170] on link "Launch eLearning module" at bounding box center [966, 166] width 239 height 38
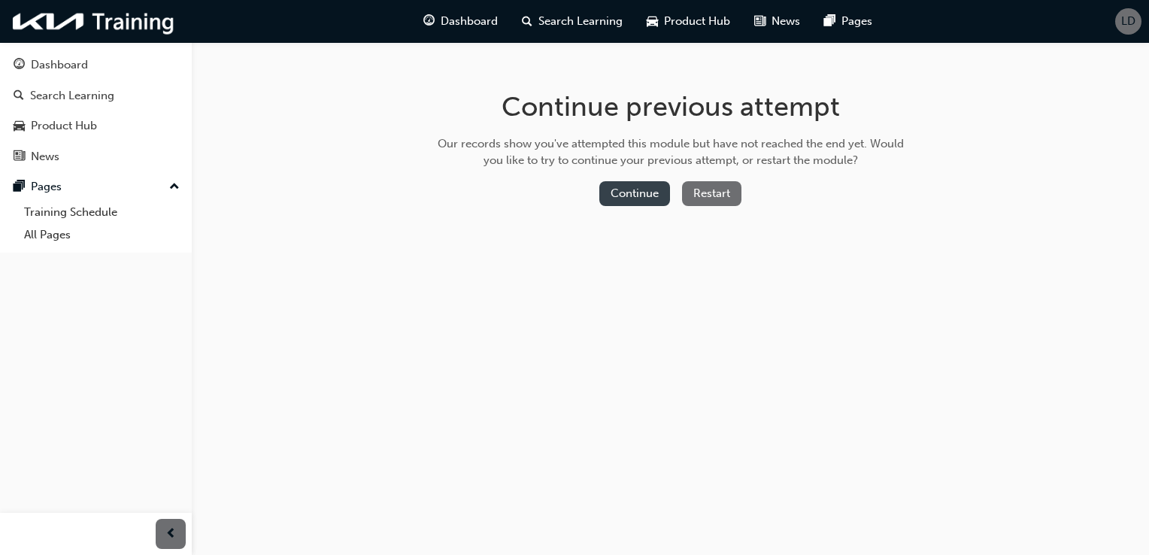
click at [650, 191] on button "Continue" at bounding box center [634, 193] width 71 height 25
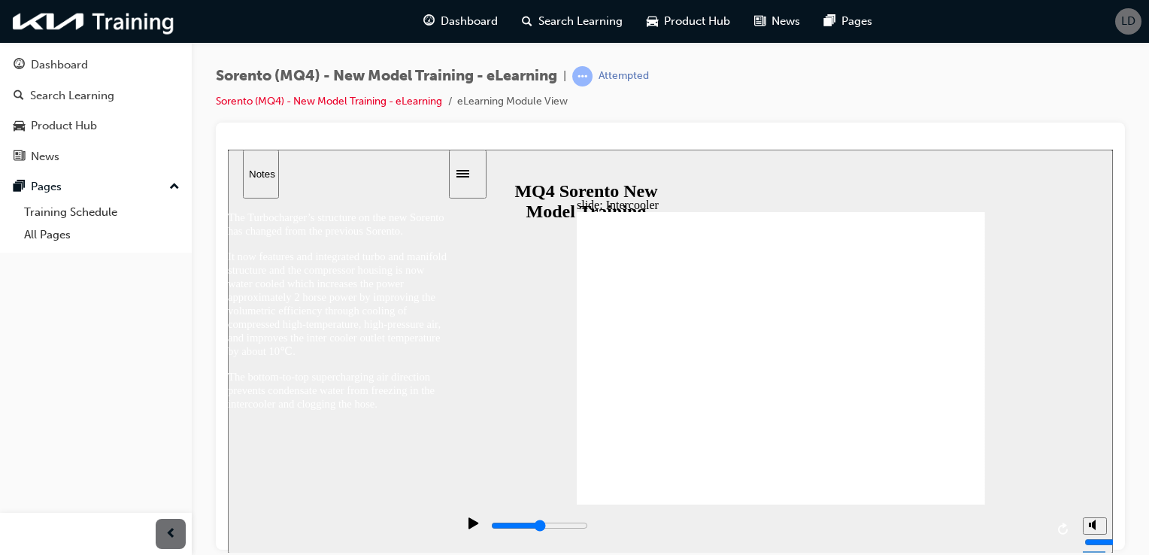
click at [468, 525] on icon "play/pause" at bounding box center [473, 522] width 10 height 11
